Goal: Find specific page/section: Find specific page/section

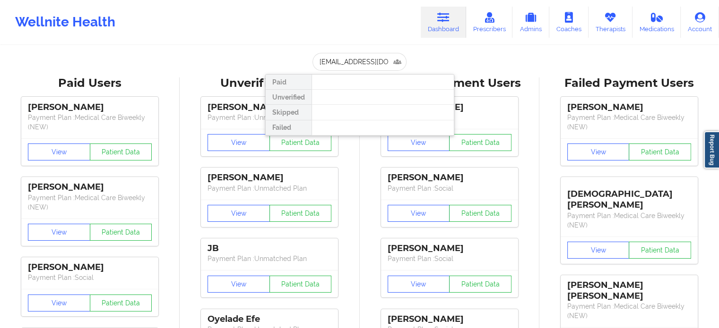
click at [387, 58] on input "[EMAIL_ADDRESS][DOMAIN_NAME]" at bounding box center [359, 62] width 94 height 18
type input "[EMAIL_ADDRESS][DOMAIN_NAME]"
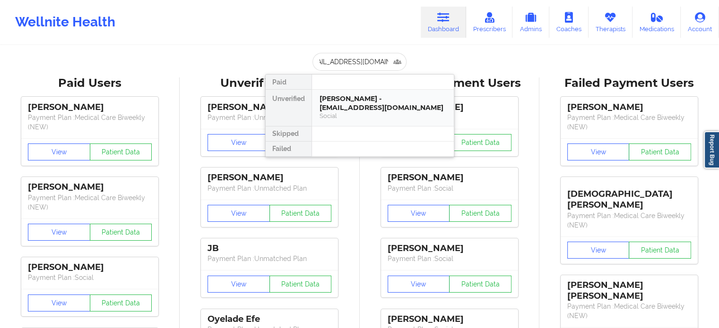
click at [377, 103] on div "[PERSON_NAME] - [EMAIL_ADDRESS][DOMAIN_NAME]" at bounding box center [382, 102] width 127 height 17
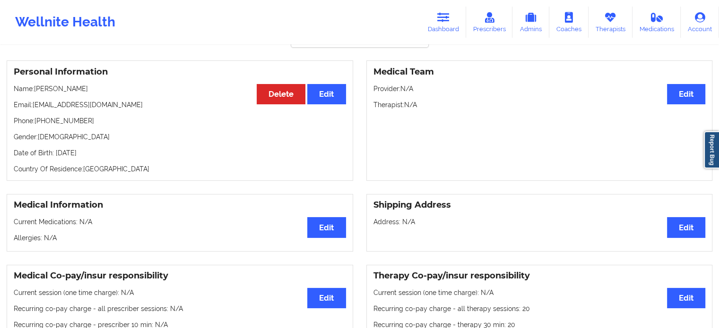
scroll to position [47, 0]
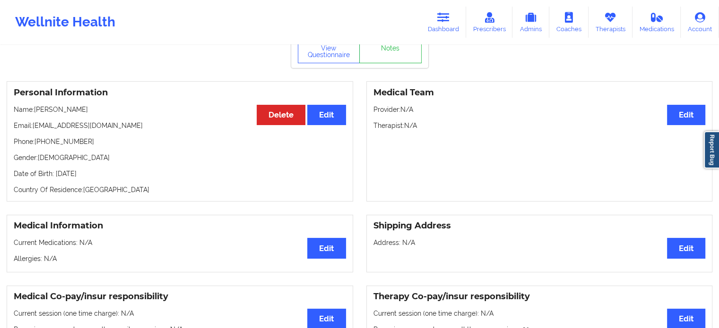
click at [432, 26] on link "Dashboard" at bounding box center [443, 22] width 45 height 31
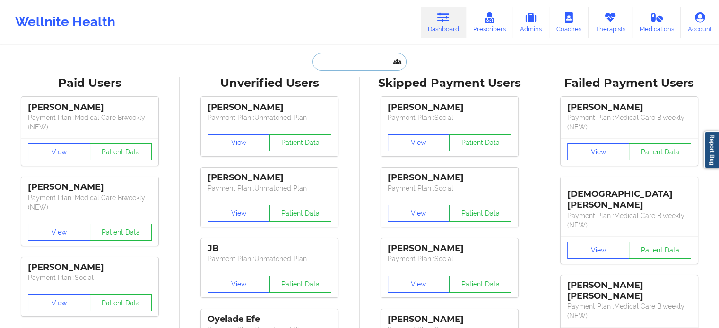
click at [346, 68] on input "text" at bounding box center [359, 62] width 94 height 18
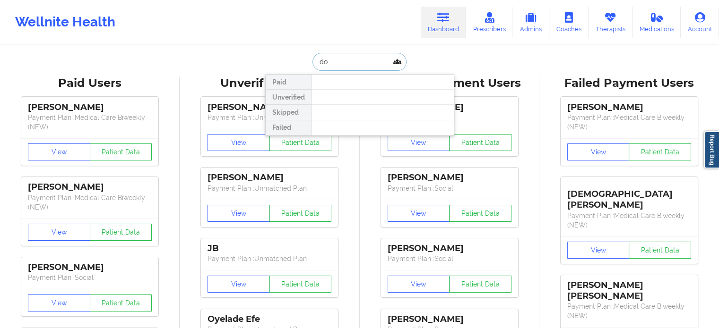
type input "d"
